Goal: Navigation & Orientation: Go to known website

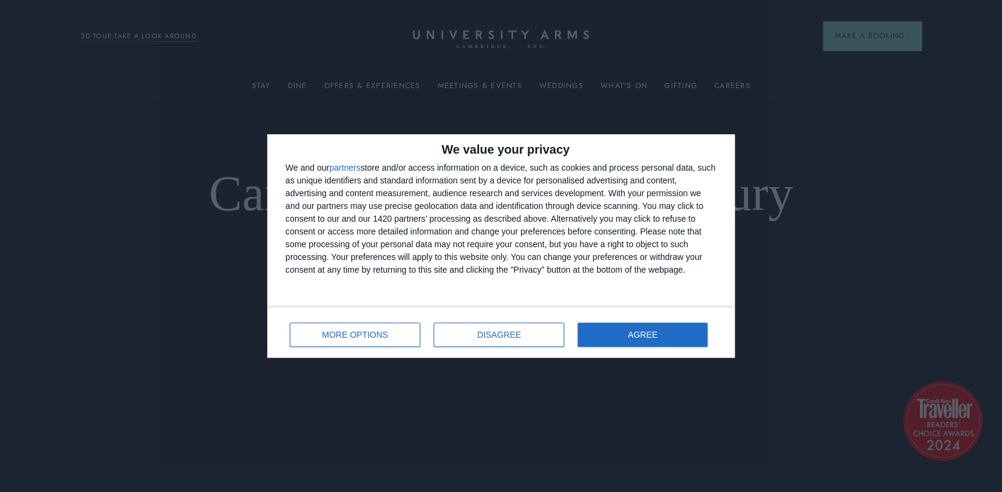
click at [659, 319] on div "MORE OPTIONS DISAGREE AGREE" at bounding box center [500, 332] width 431 height 35
click at [660, 339] on button "AGREE" at bounding box center [642, 334] width 130 height 24
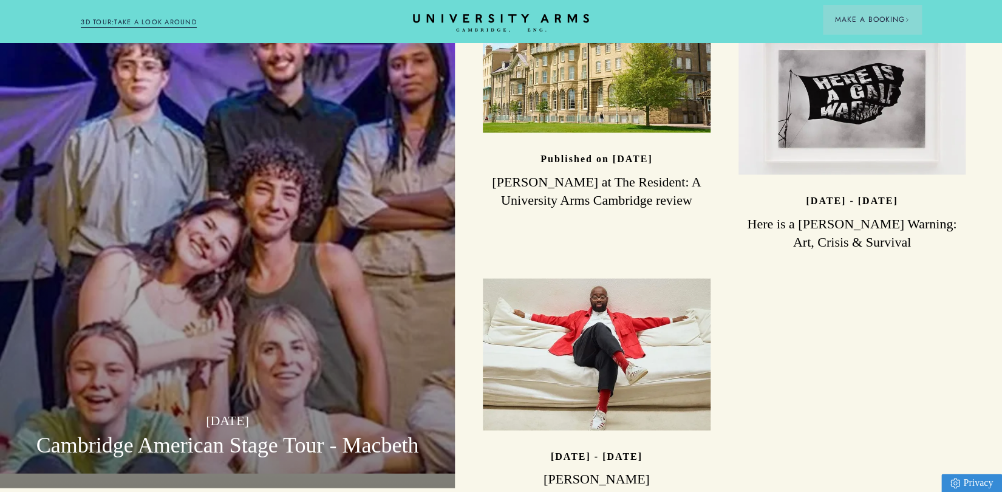
scroll to position [3788, 0]
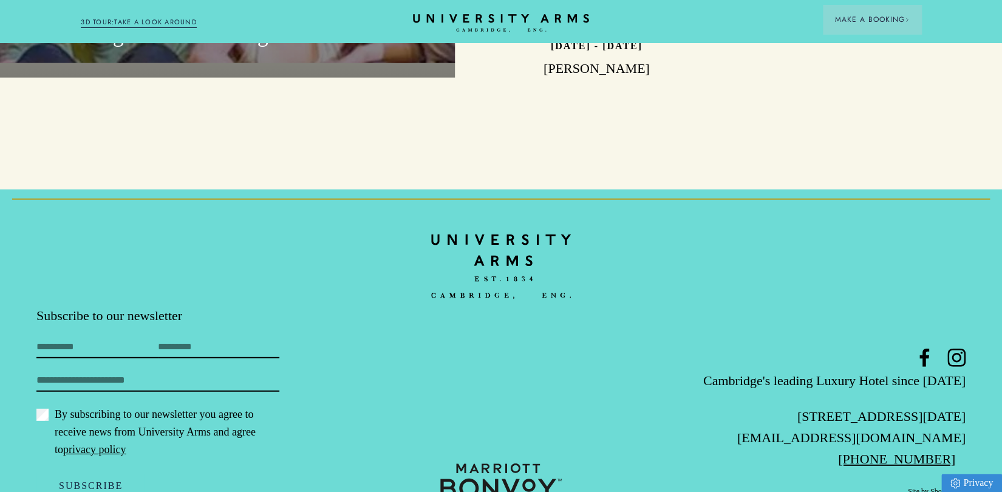
click at [477, 463] on img at bounding box center [500, 480] width 121 height 35
drag, startPoint x: 433, startPoint y: 423, endPoint x: 603, endPoint y: 447, distance: 172.3
click at [603, 463] on div at bounding box center [501, 480] width 310 height 35
click at [511, 463] on img at bounding box center [500, 480] width 121 height 35
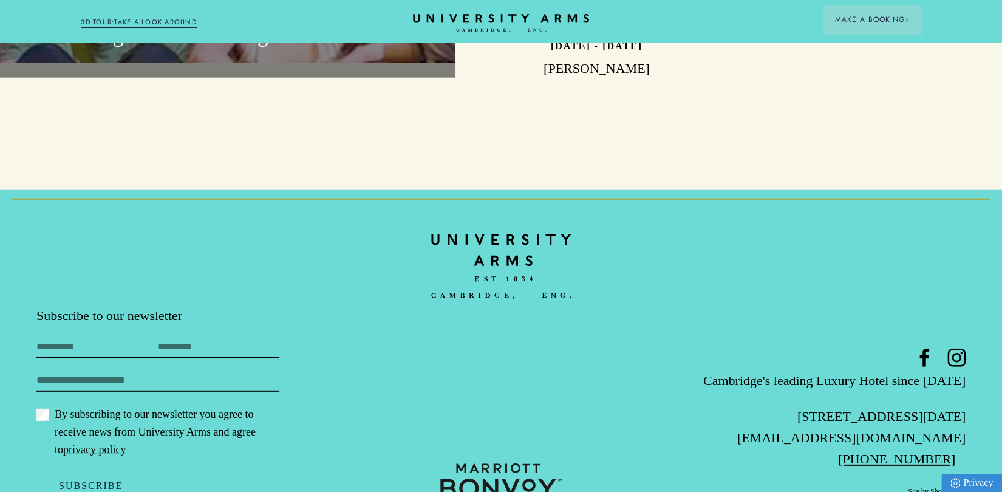
click at [511, 463] on img at bounding box center [500, 480] width 121 height 35
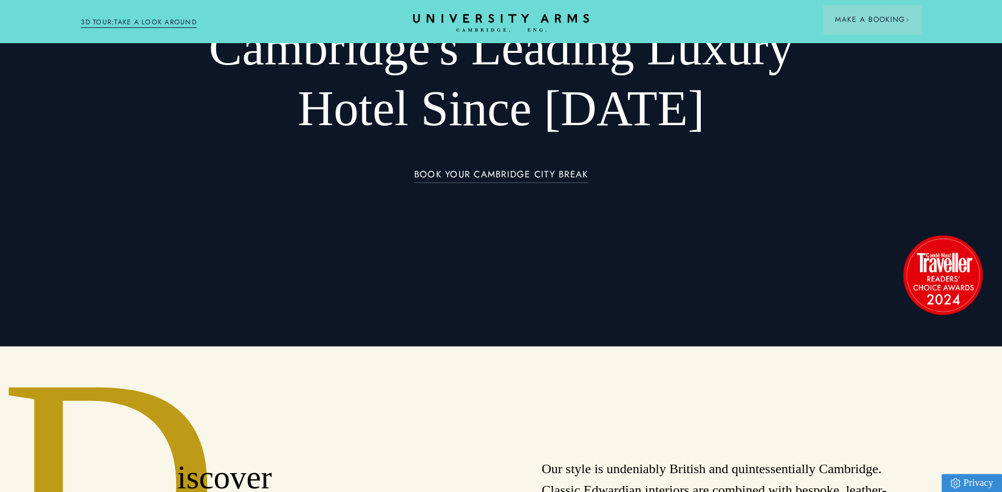
scroll to position [0, 0]
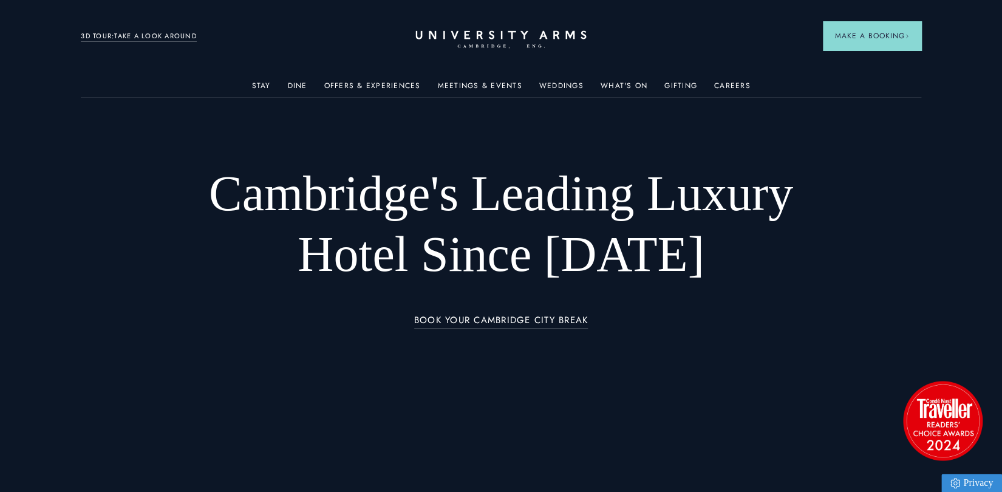
click at [542, 37] on icon "CAMBRIDGE’S LEADING LUXURY HOTEL SINCE [DATE]" at bounding box center [500, 39] width 171 height 18
click at [492, 36] on icon at bounding box center [500, 34] width 171 height 8
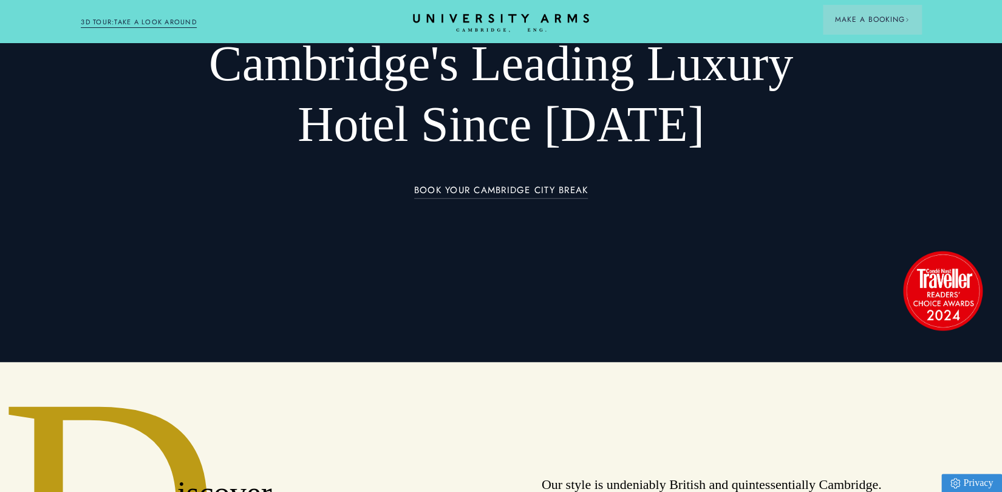
scroll to position [158, 0]
